Goal: Task Accomplishment & Management: Use online tool/utility

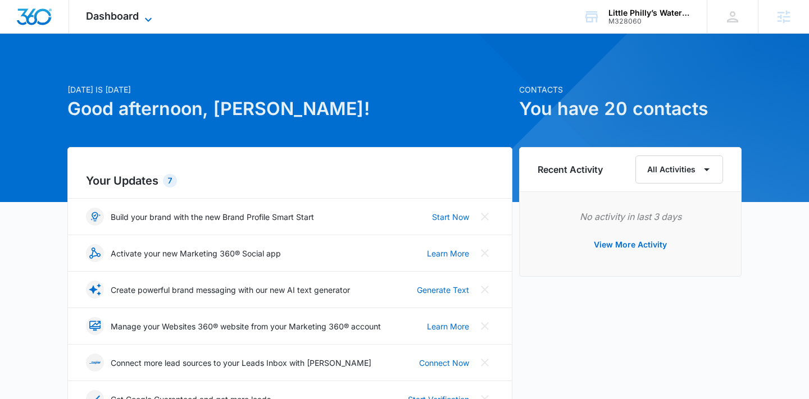
click at [110, 18] on span "Dashboard" at bounding box center [112, 16] width 53 height 12
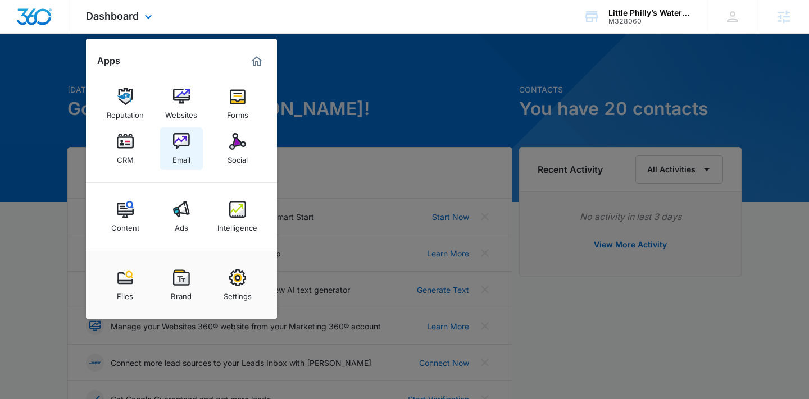
click at [187, 142] on img at bounding box center [181, 141] width 17 height 17
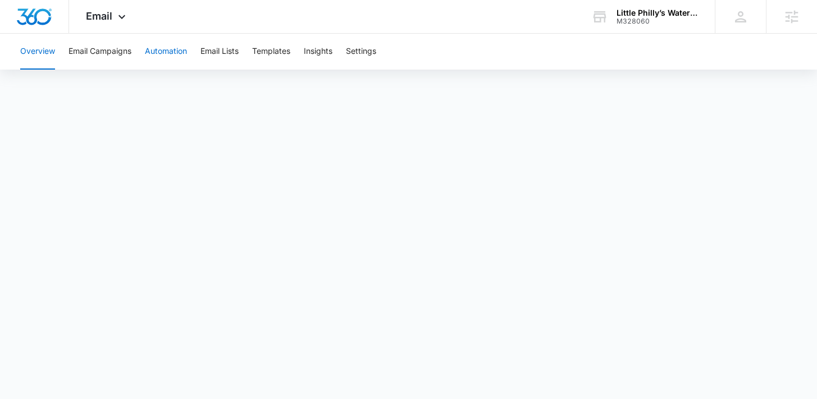
click at [166, 56] on button "Automation" at bounding box center [166, 52] width 42 height 36
click at [268, 55] on button "Templates" at bounding box center [271, 52] width 38 height 36
click at [151, 45] on button "Automation" at bounding box center [166, 52] width 42 height 36
